Goal: Information Seeking & Learning: Learn about a topic

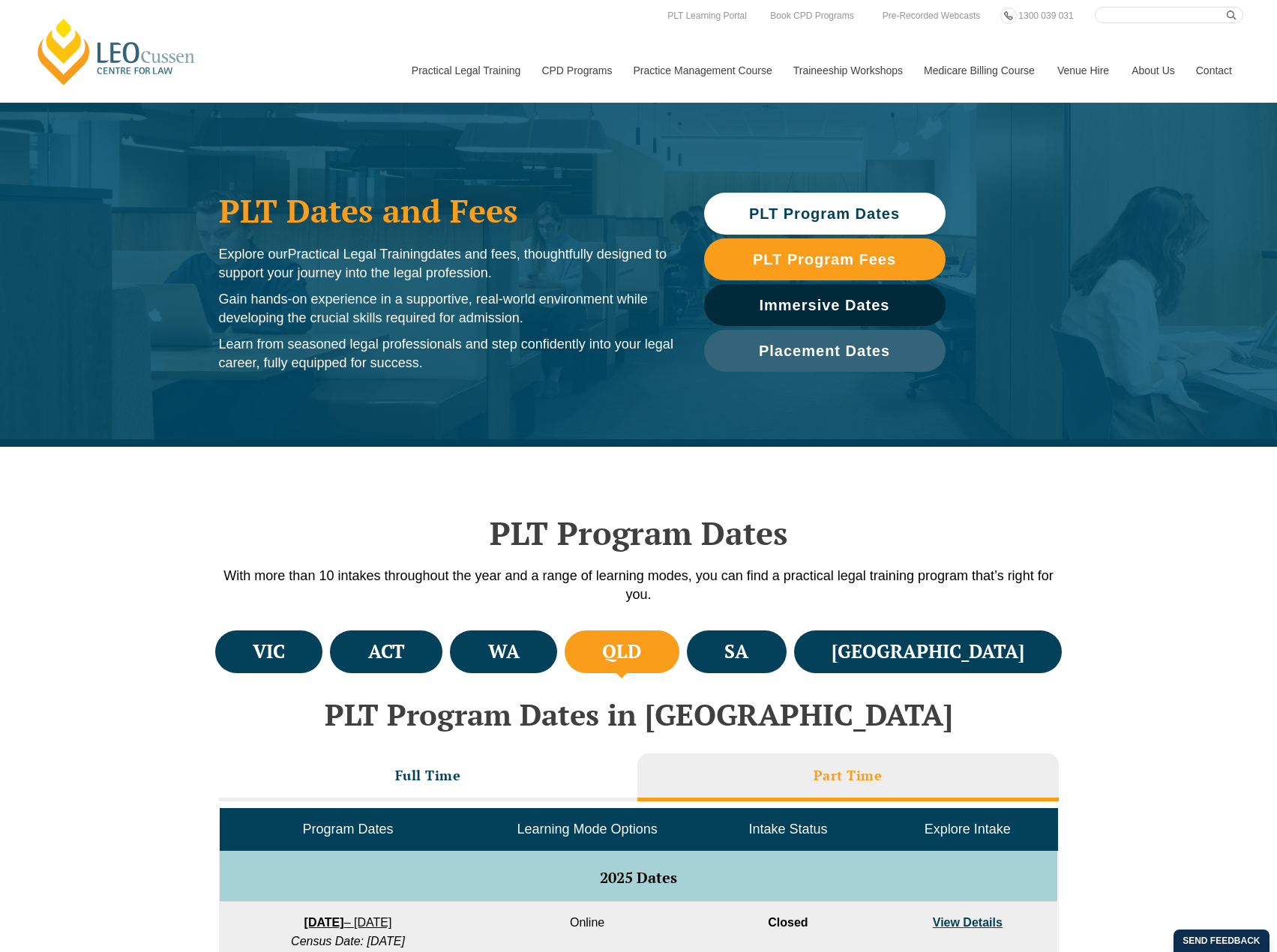
scroll to position [600, 0]
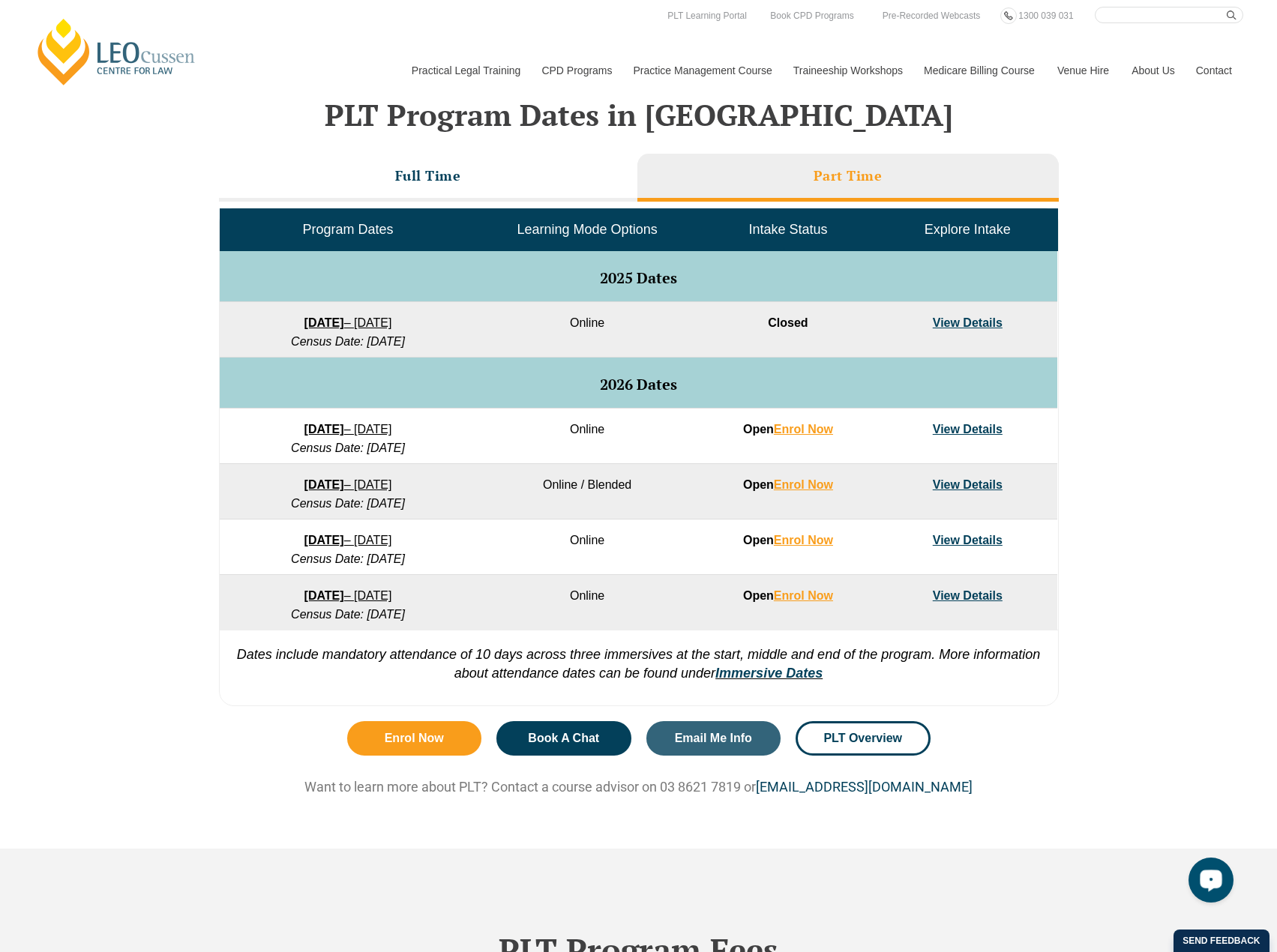
click at [510, 443] on td "Online" at bounding box center [587, 436] width 222 height 56
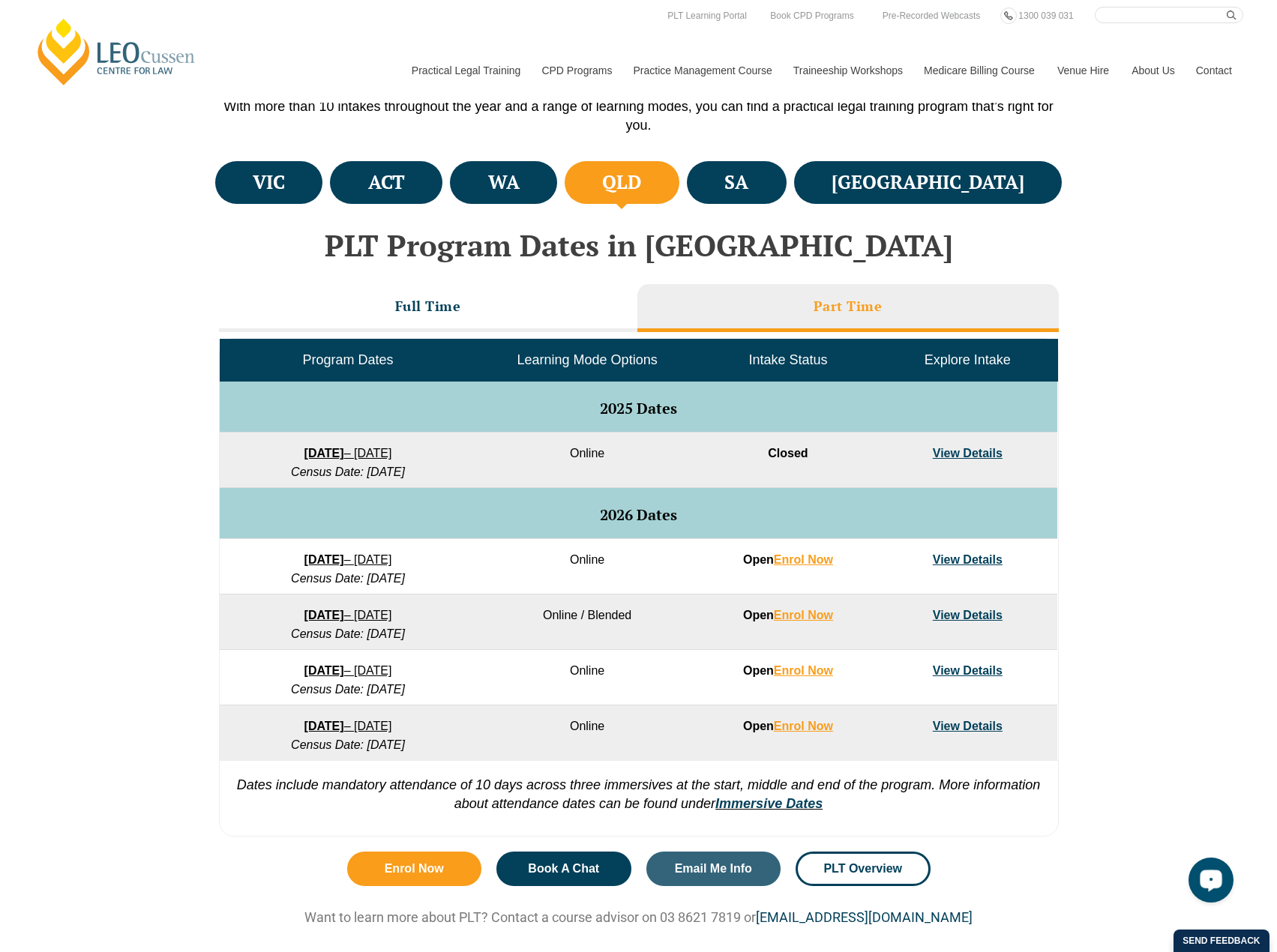
scroll to position [0, 0]
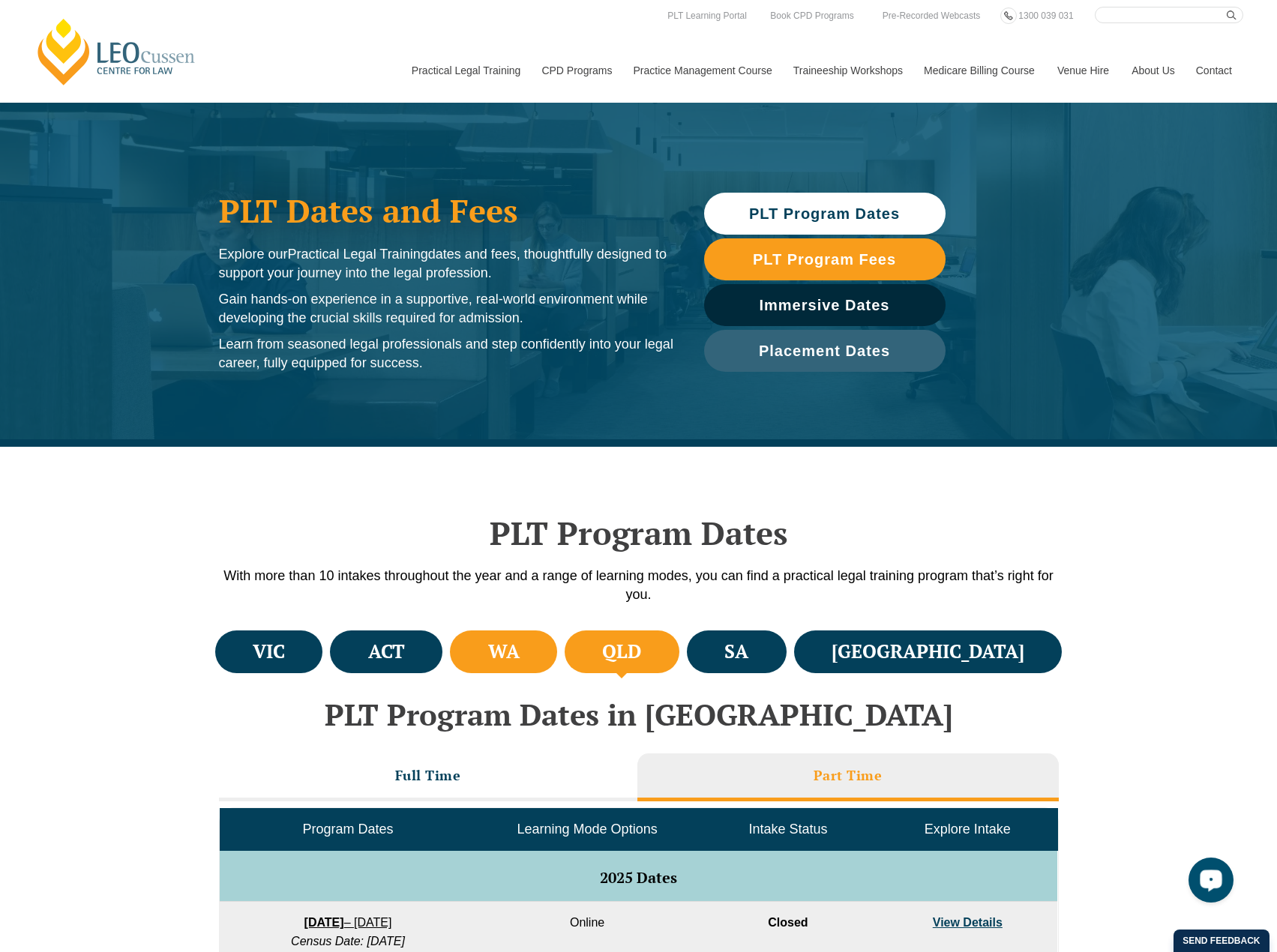
click at [558, 636] on li "WA" at bounding box center [503, 652] width 107 height 43
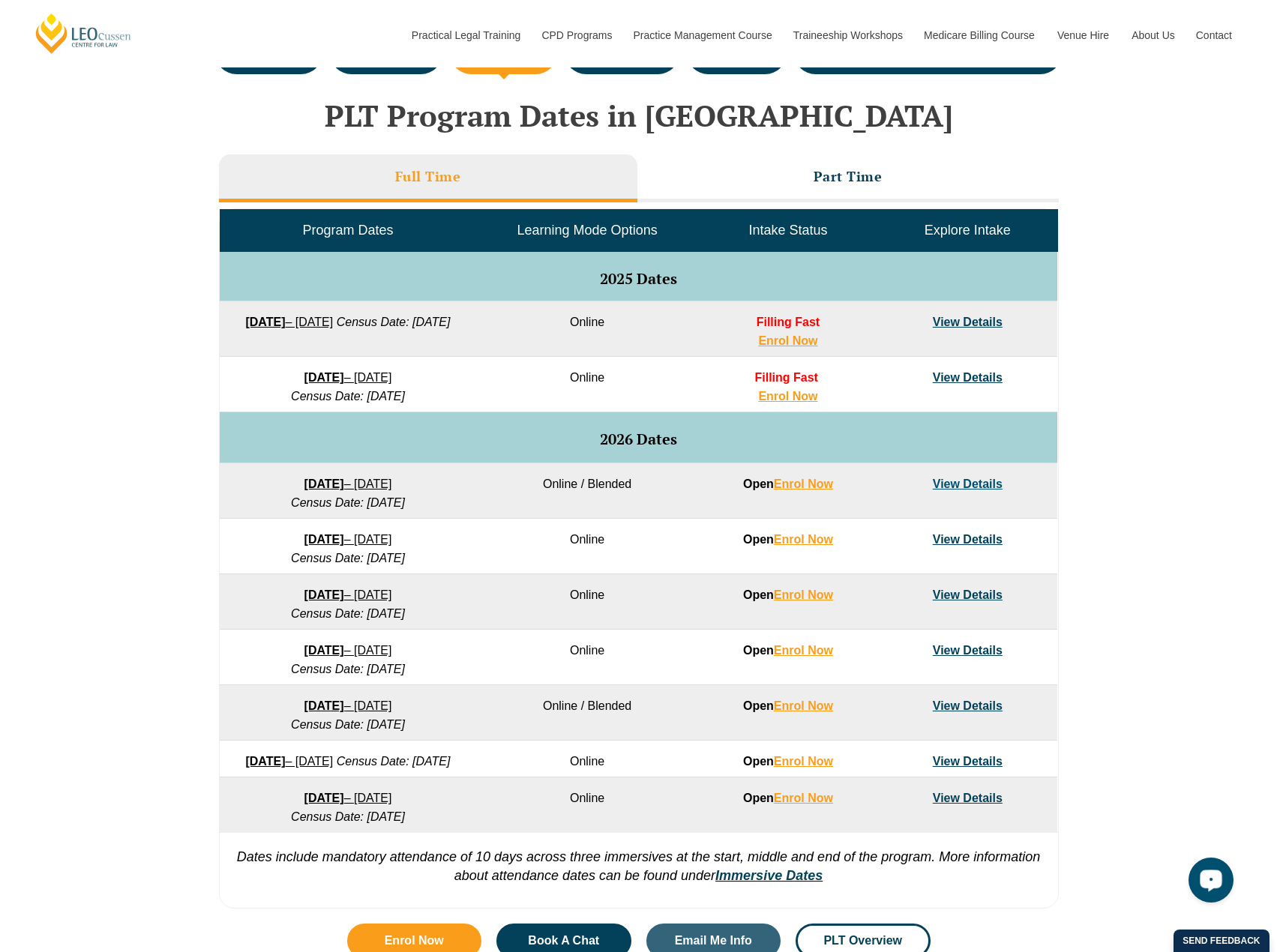
scroll to position [525, 0]
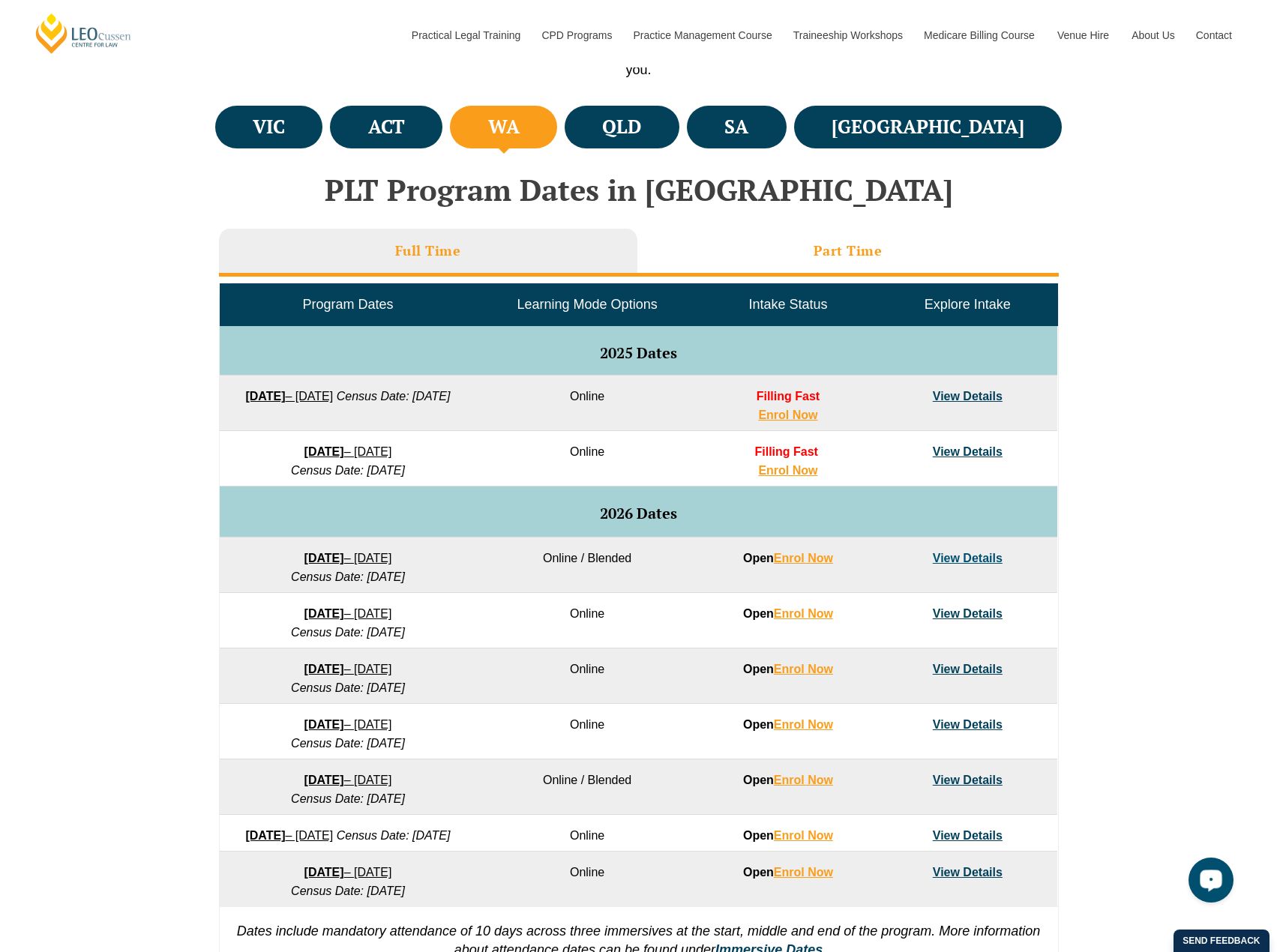
click at [770, 267] on li "Part Time" at bounding box center [848, 252] width 422 height 48
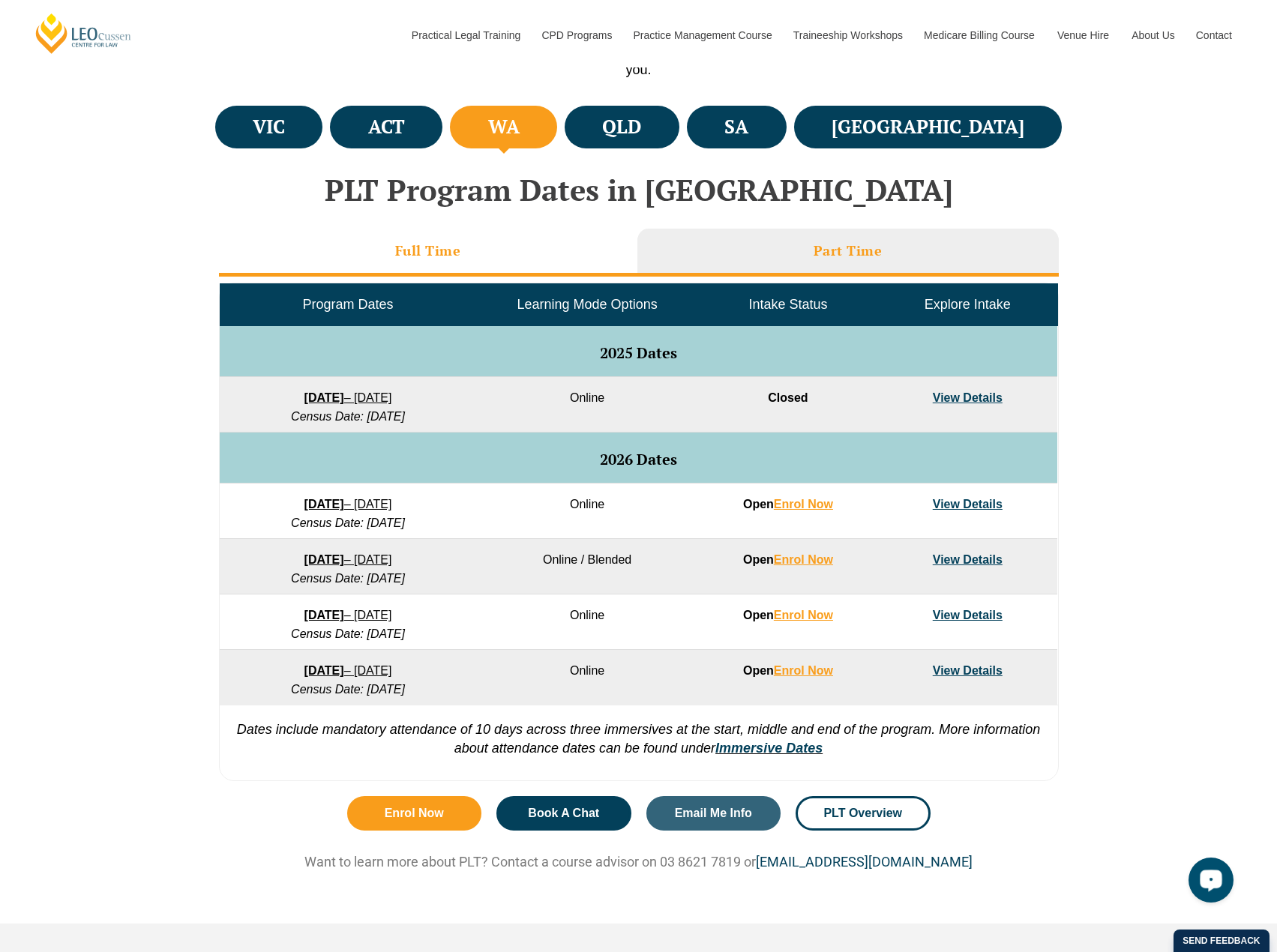
click at [598, 263] on li "Full Time" at bounding box center [428, 252] width 418 height 48
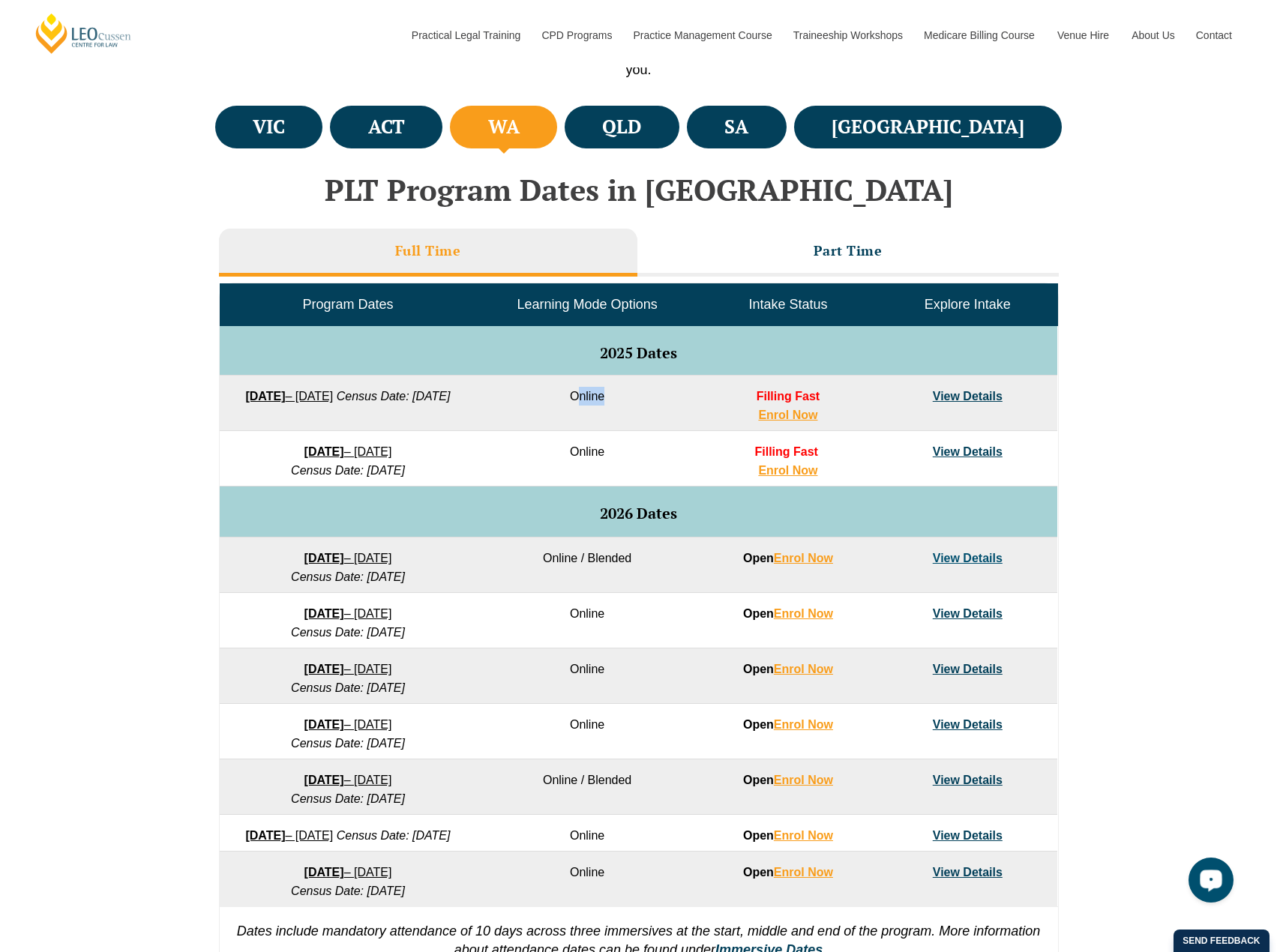
drag, startPoint x: 599, startPoint y: 395, endPoint x: 582, endPoint y: 397, distance: 17.1
click at [582, 397] on td "Online" at bounding box center [587, 404] width 222 height 56
click at [850, 274] on li "Part Time" at bounding box center [848, 252] width 422 height 48
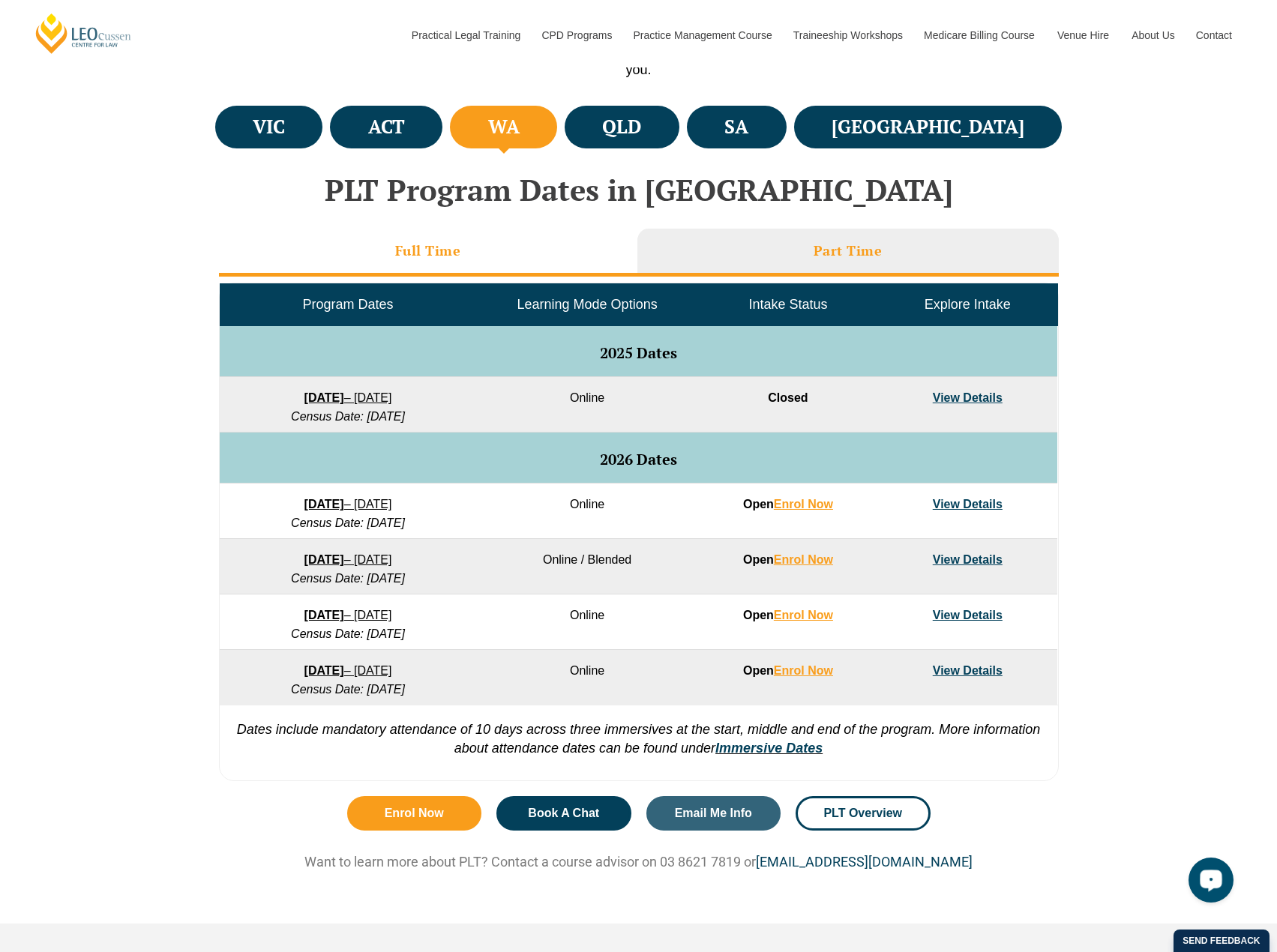
click at [519, 251] on li "Full Time" at bounding box center [428, 252] width 418 height 48
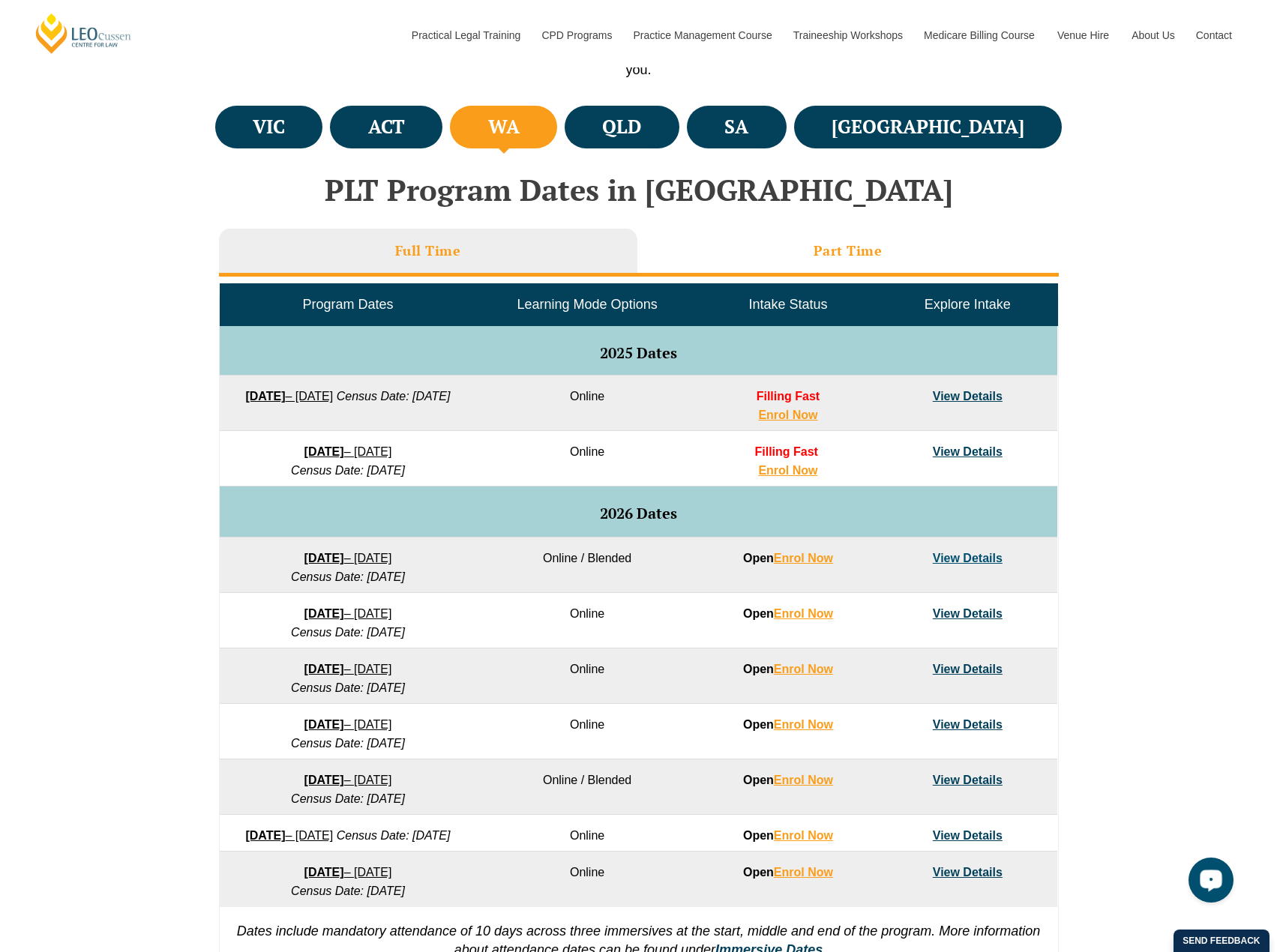
click at [819, 248] on h3 "Part Time" at bounding box center [848, 250] width 69 height 17
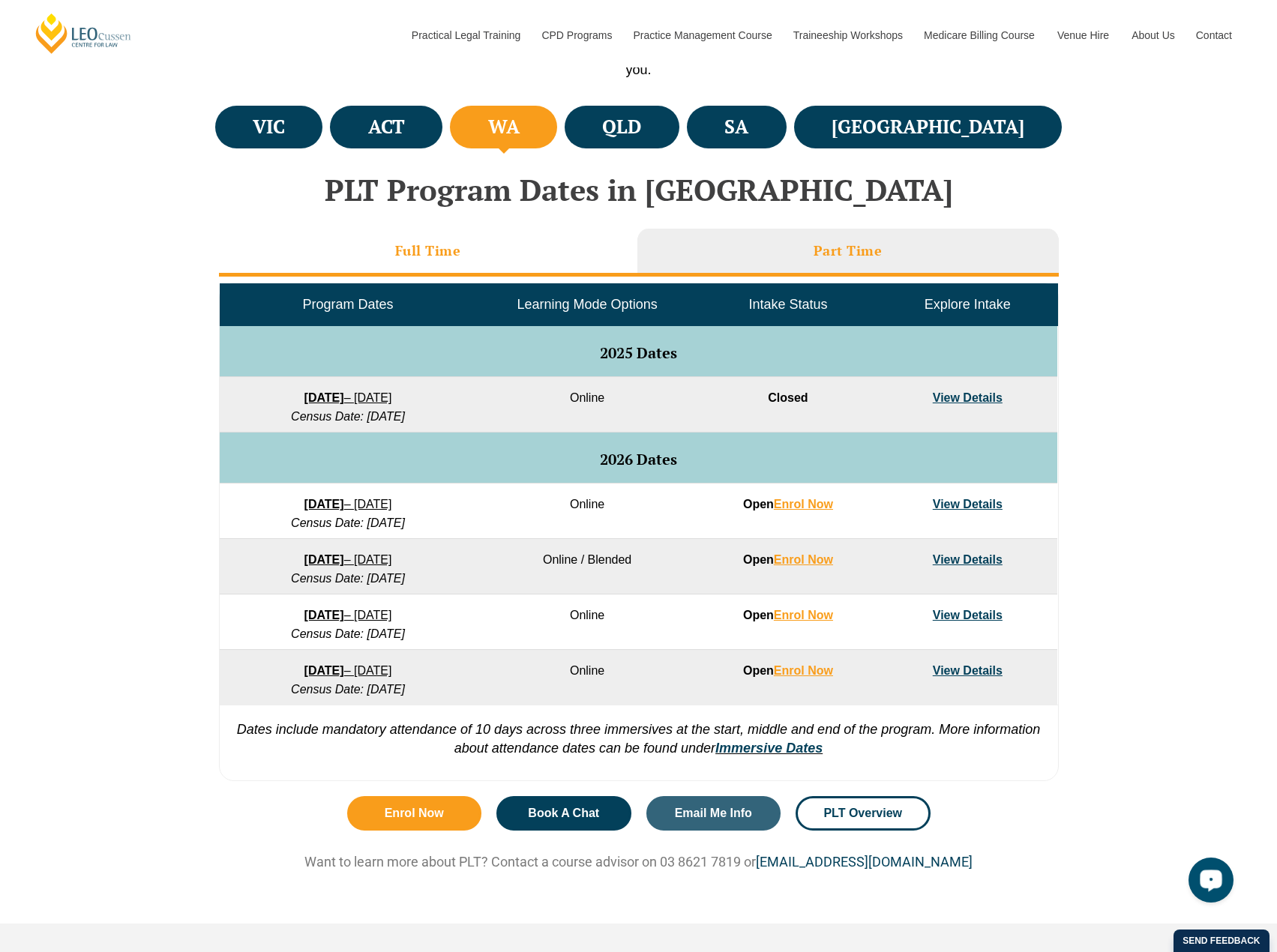
click at [523, 252] on li "Full Time" at bounding box center [428, 252] width 418 height 48
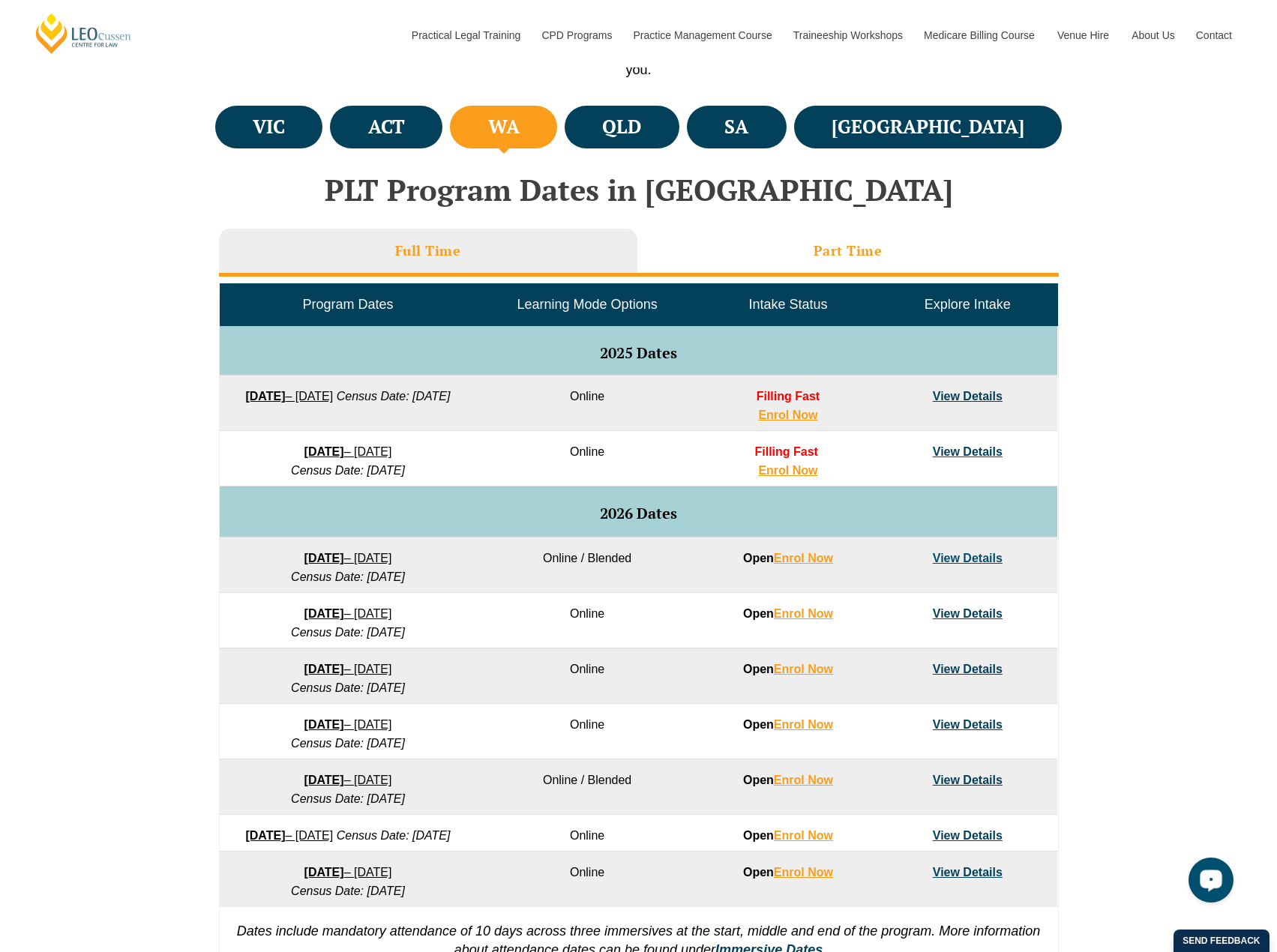
click at [810, 248] on li "Part Time" at bounding box center [848, 252] width 422 height 48
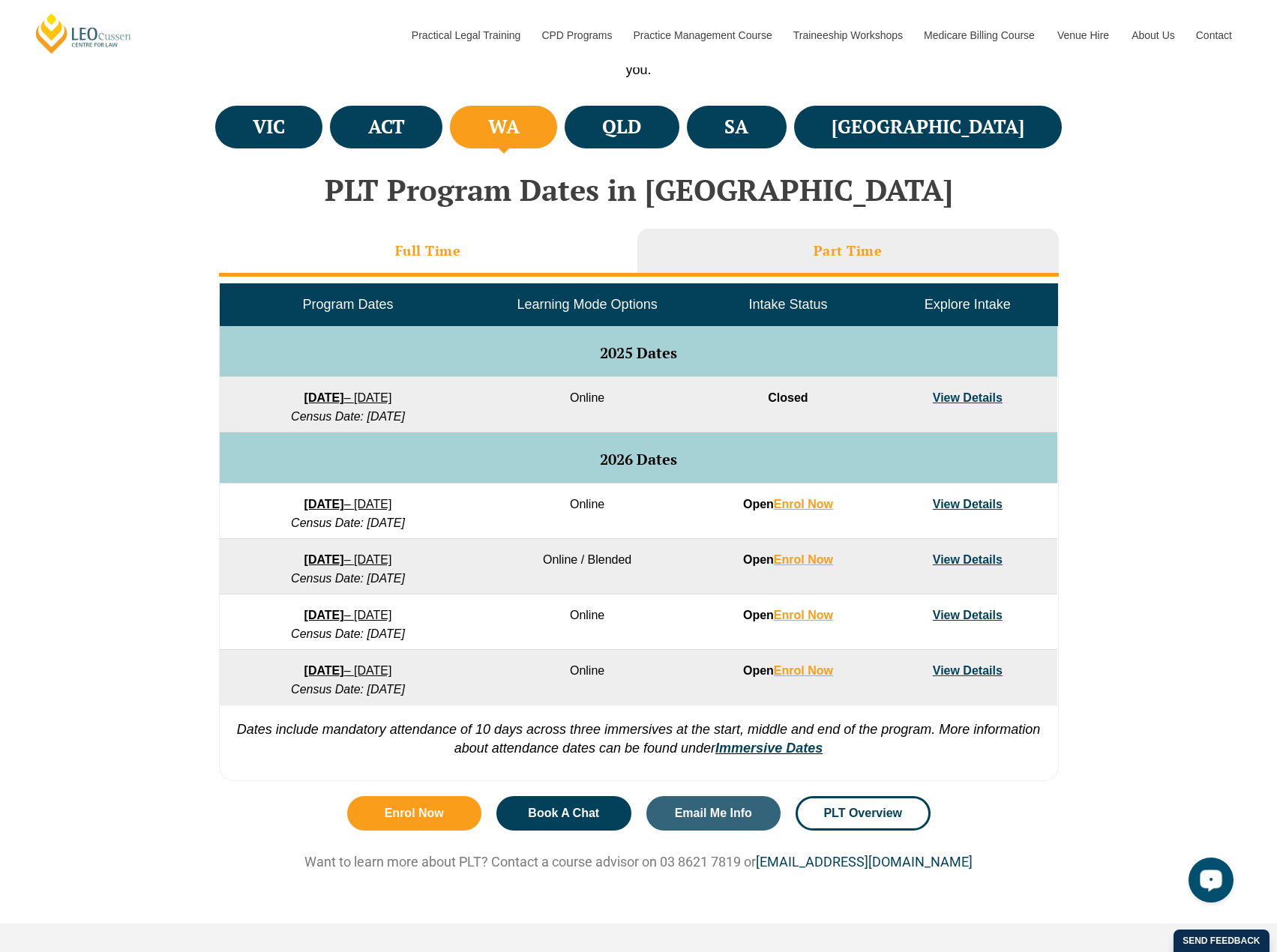
click at [526, 268] on li "Full Time" at bounding box center [428, 252] width 418 height 48
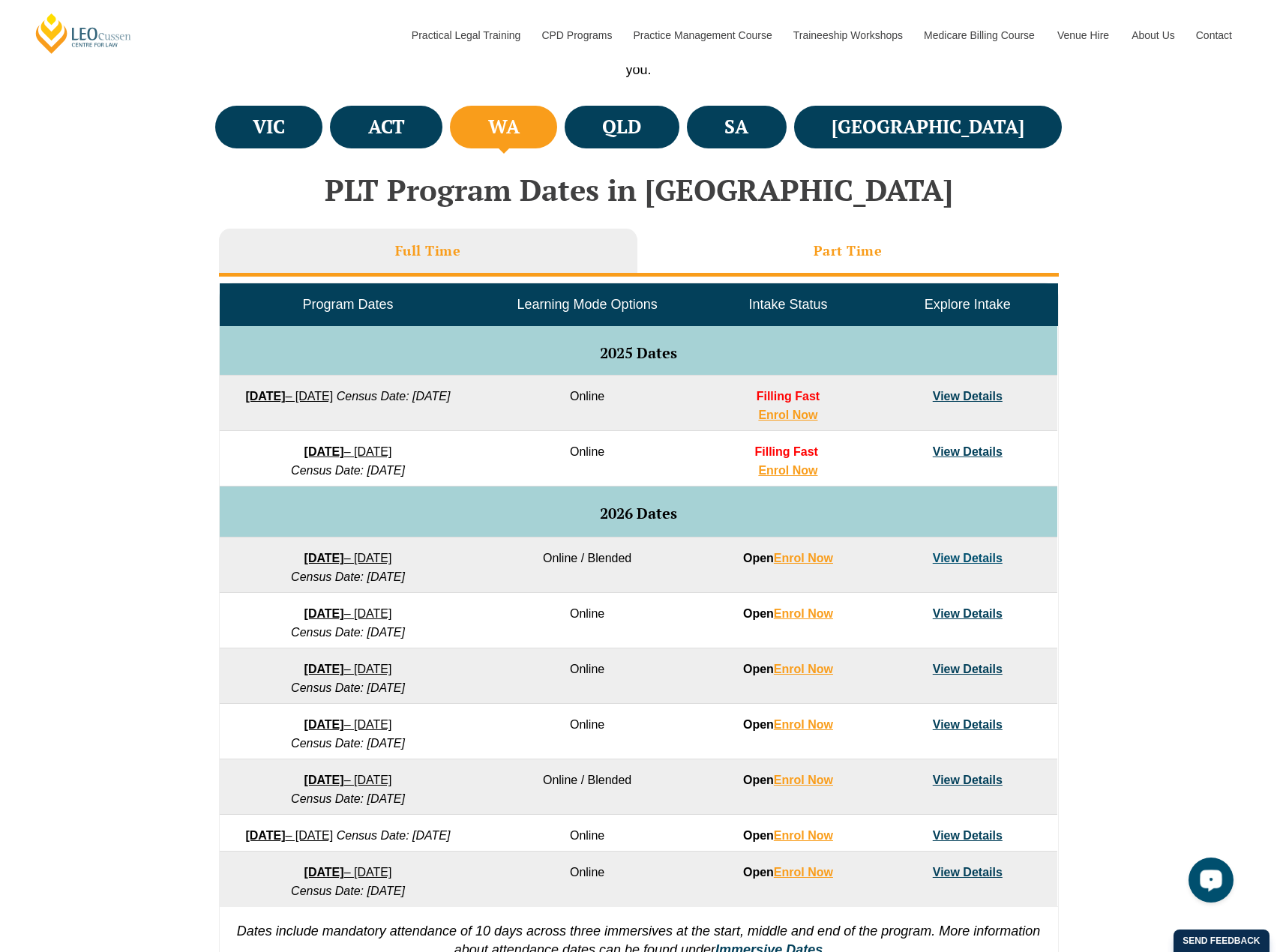
click at [849, 259] on h3 "Part Time" at bounding box center [848, 250] width 69 height 17
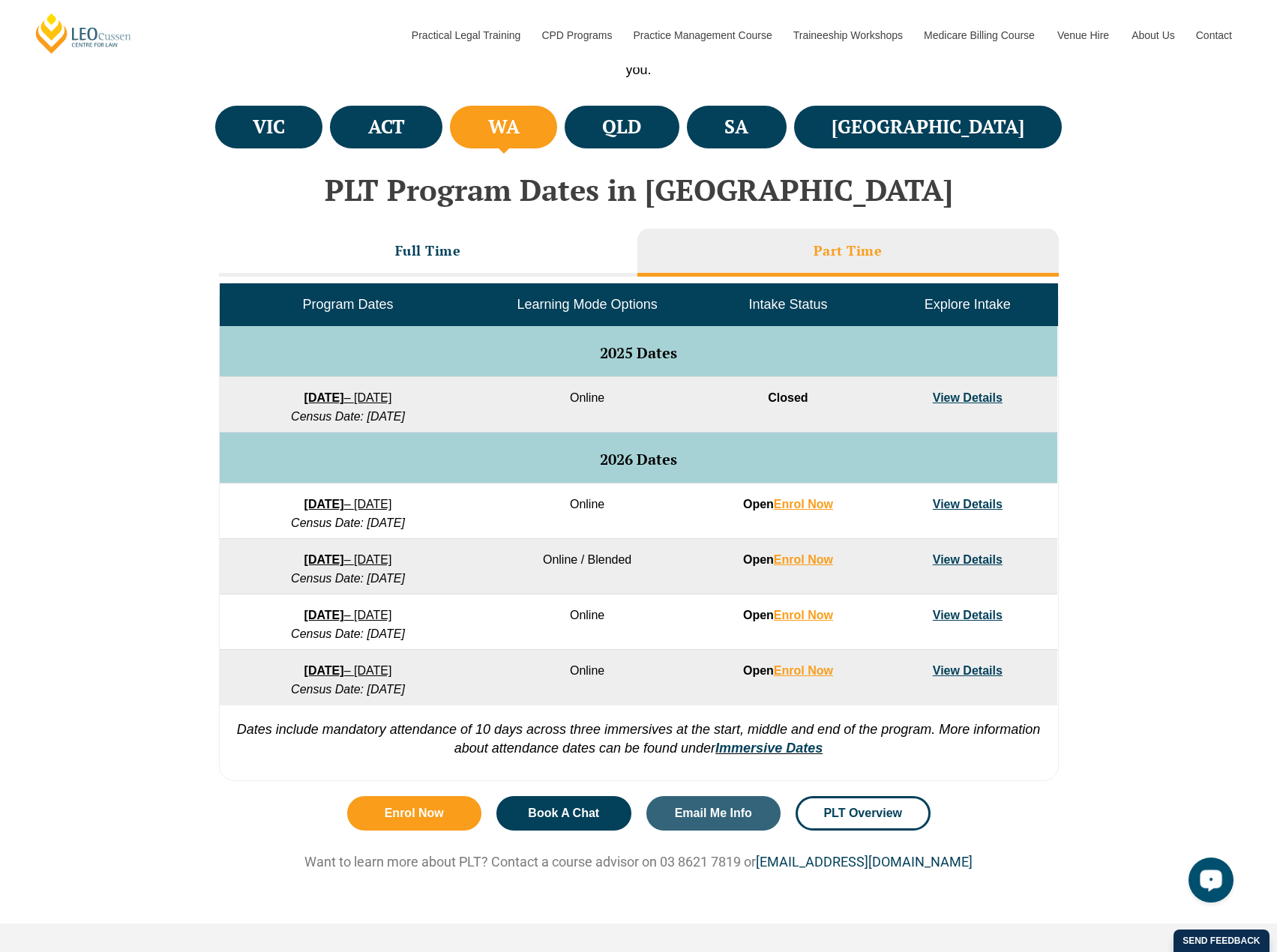
click at [1170, 265] on div "VIC ACT WA QLD SA NSW PLT Program Dates in Victoria Full Time Part Time Program…" at bounding box center [638, 445] width 1277 height 687
click at [1086, 766] on div "VIC ACT WA QLD SA NSW PLT Program Dates in Victoria Full Time Part Time Program…" at bounding box center [638, 445] width 1277 height 687
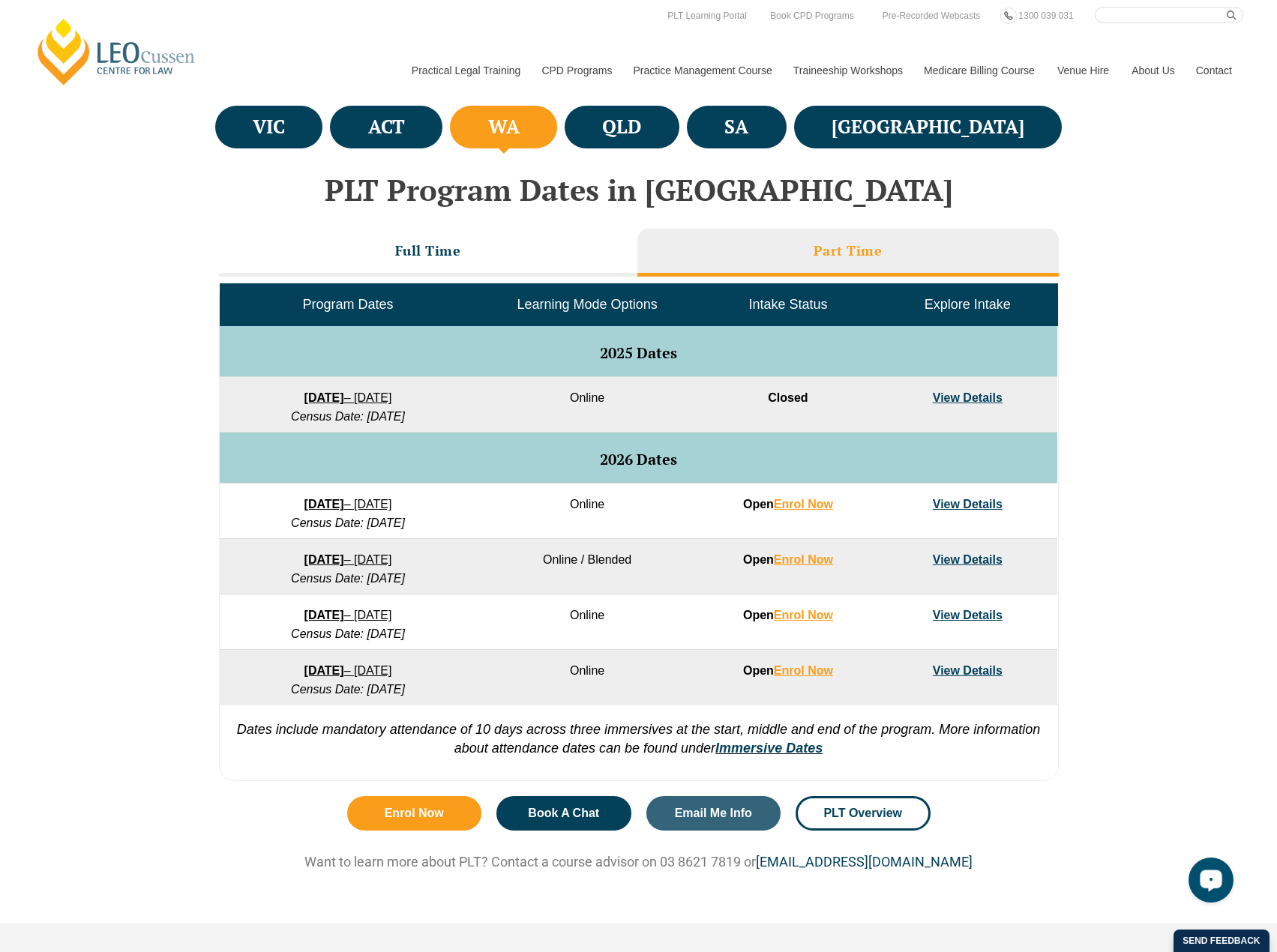
click at [129, 181] on div "VIC ACT WA QLD SA NSW PLT Program Dates in Victoria Full Time Part Time Program…" at bounding box center [638, 445] width 1277 height 687
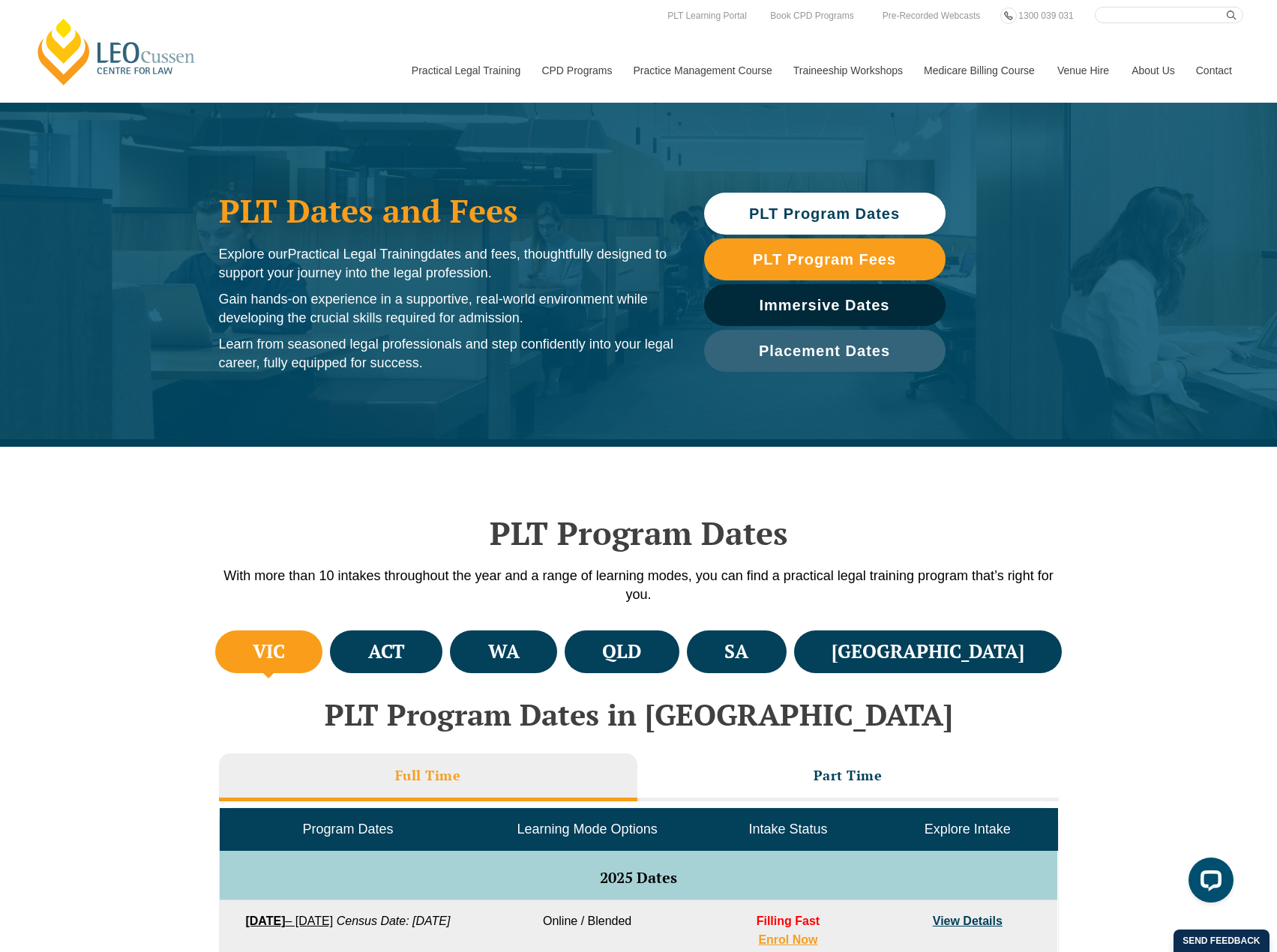
click at [1160, 13] on input "Search here" at bounding box center [1169, 15] width 148 height 16
type input "virtual internship"
click at [1227, 7] on button "submit" at bounding box center [1235, 15] width 16 height 16
click at [1226, 14] on input "virtual internship" at bounding box center [1169, 15] width 148 height 16
click at [1234, 14] on icon "submit" at bounding box center [1231, 15] width 10 height 10
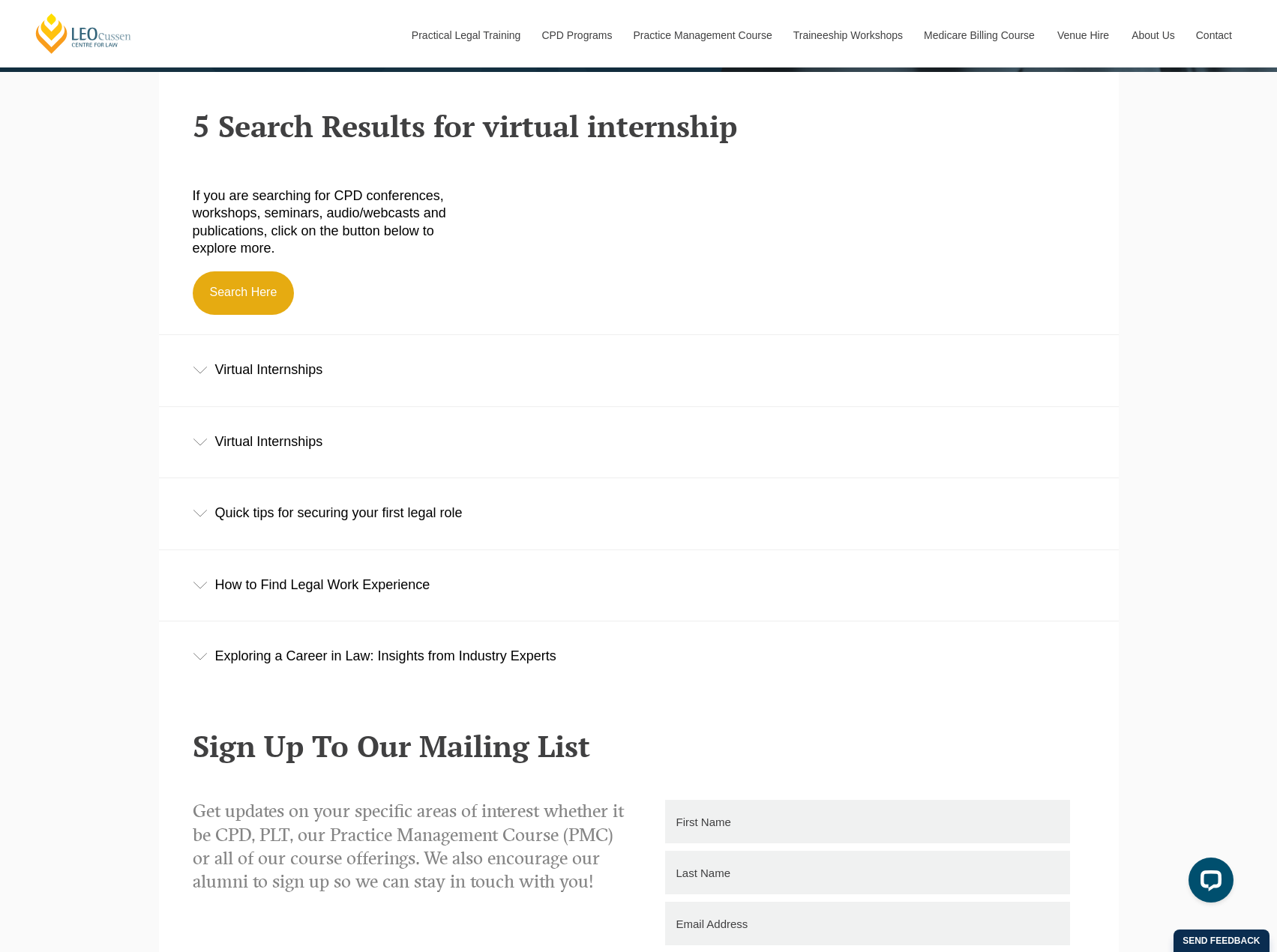
scroll to position [449, 0]
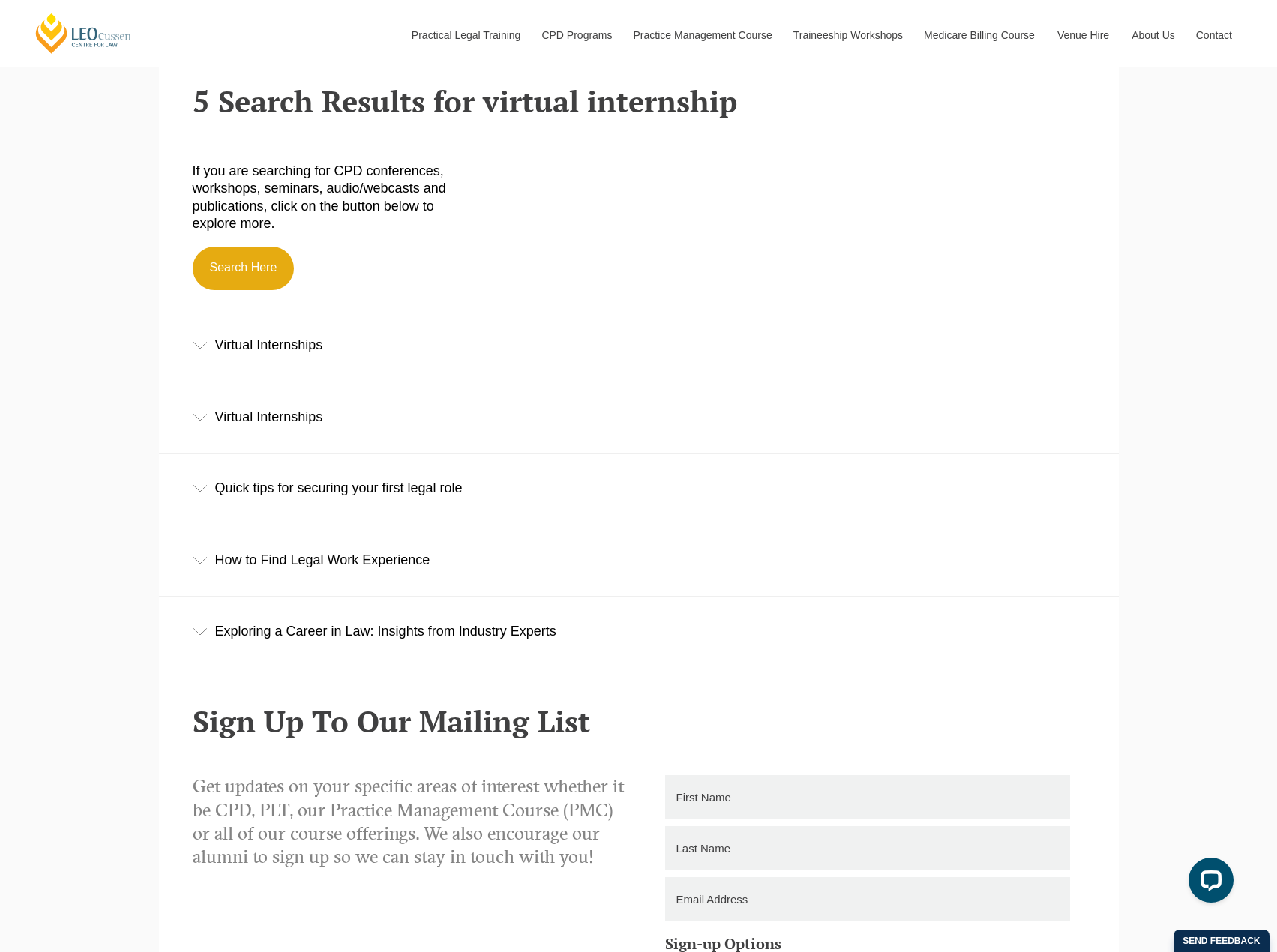
click at [275, 347] on div "Virtual Internships" at bounding box center [638, 345] width 960 height 70
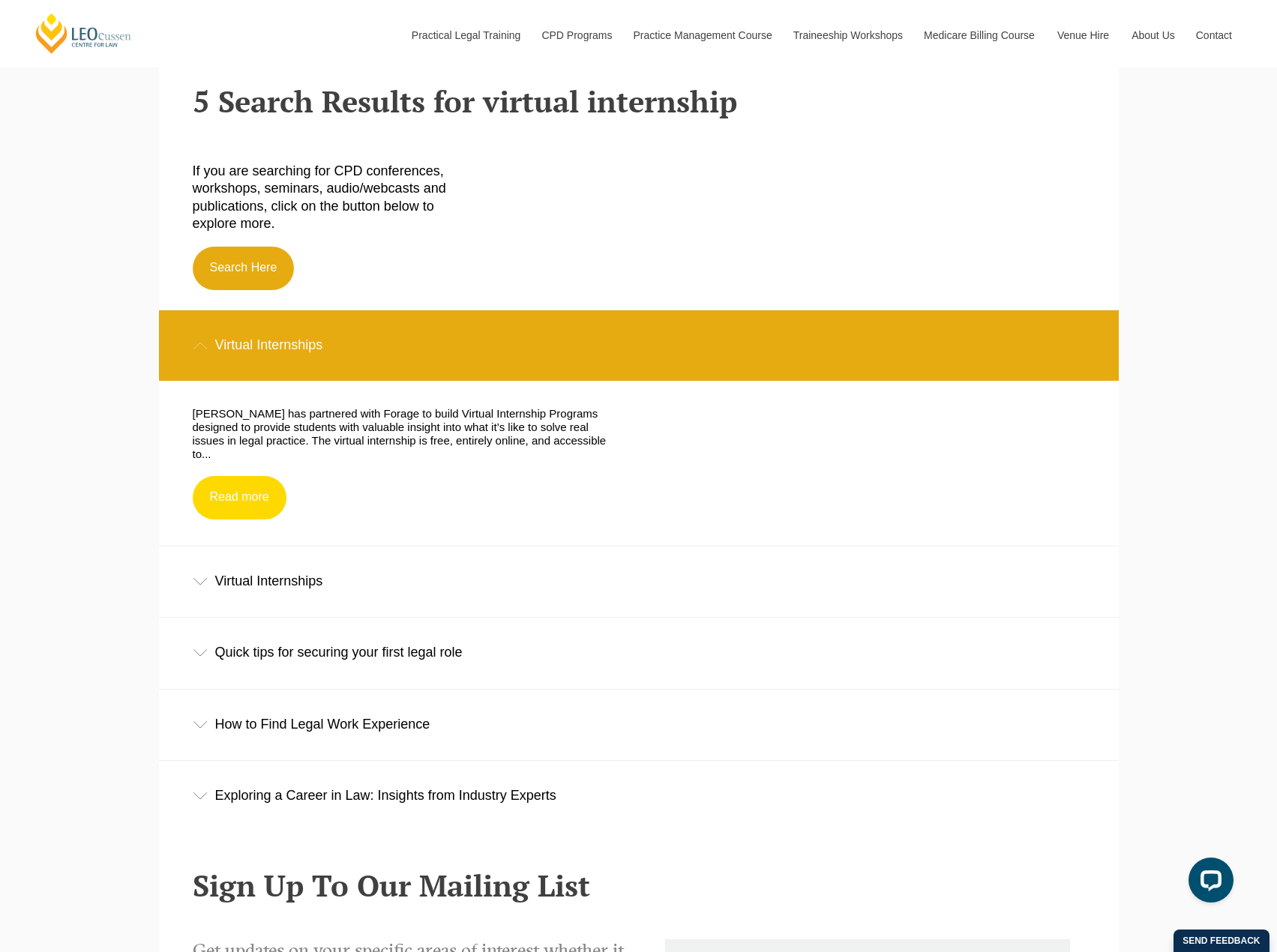
click at [252, 495] on link "Read more" at bounding box center [239, 498] width 94 height 43
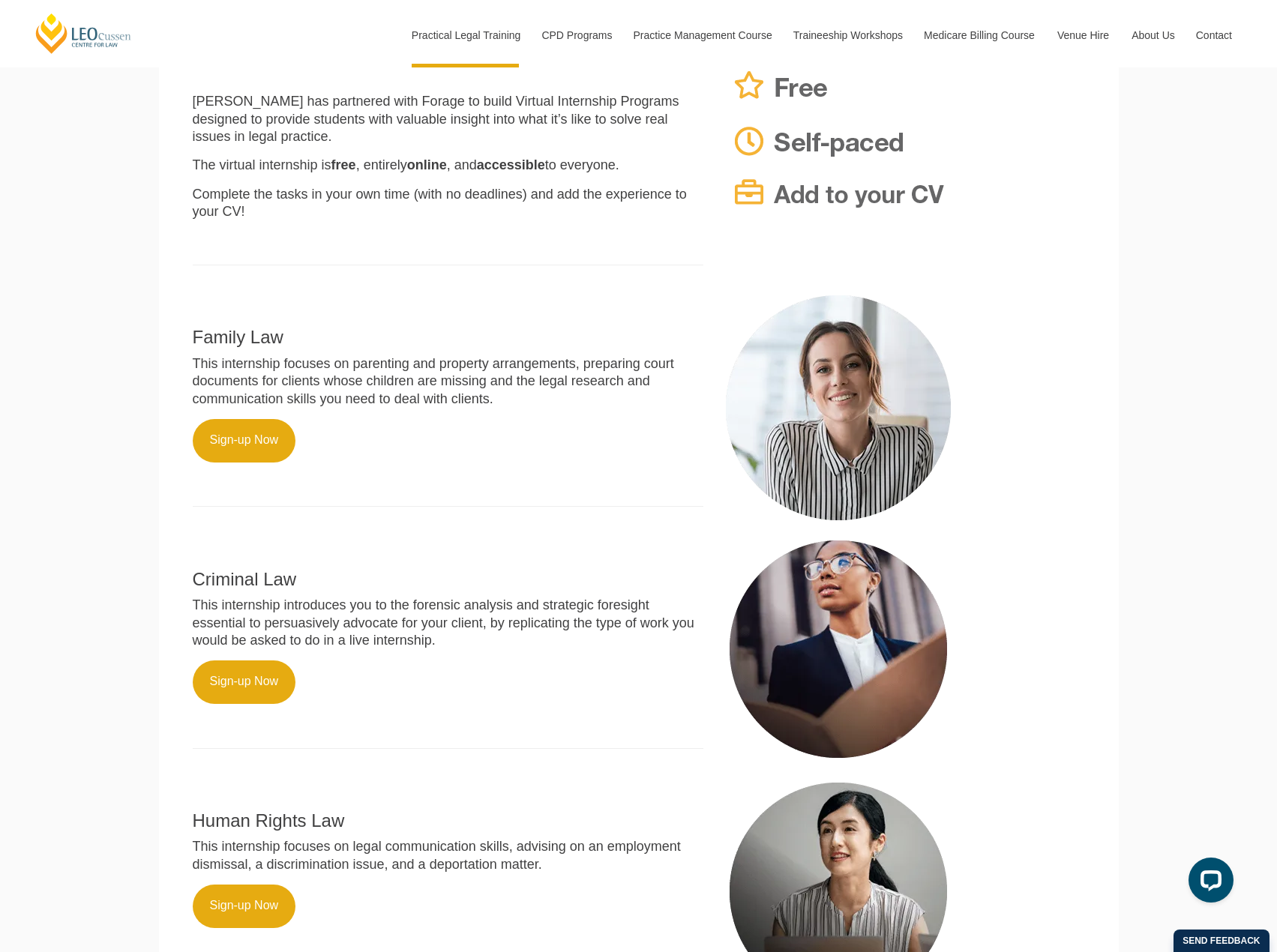
scroll to position [449, 0]
